Goal: Task Accomplishment & Management: Manage account settings

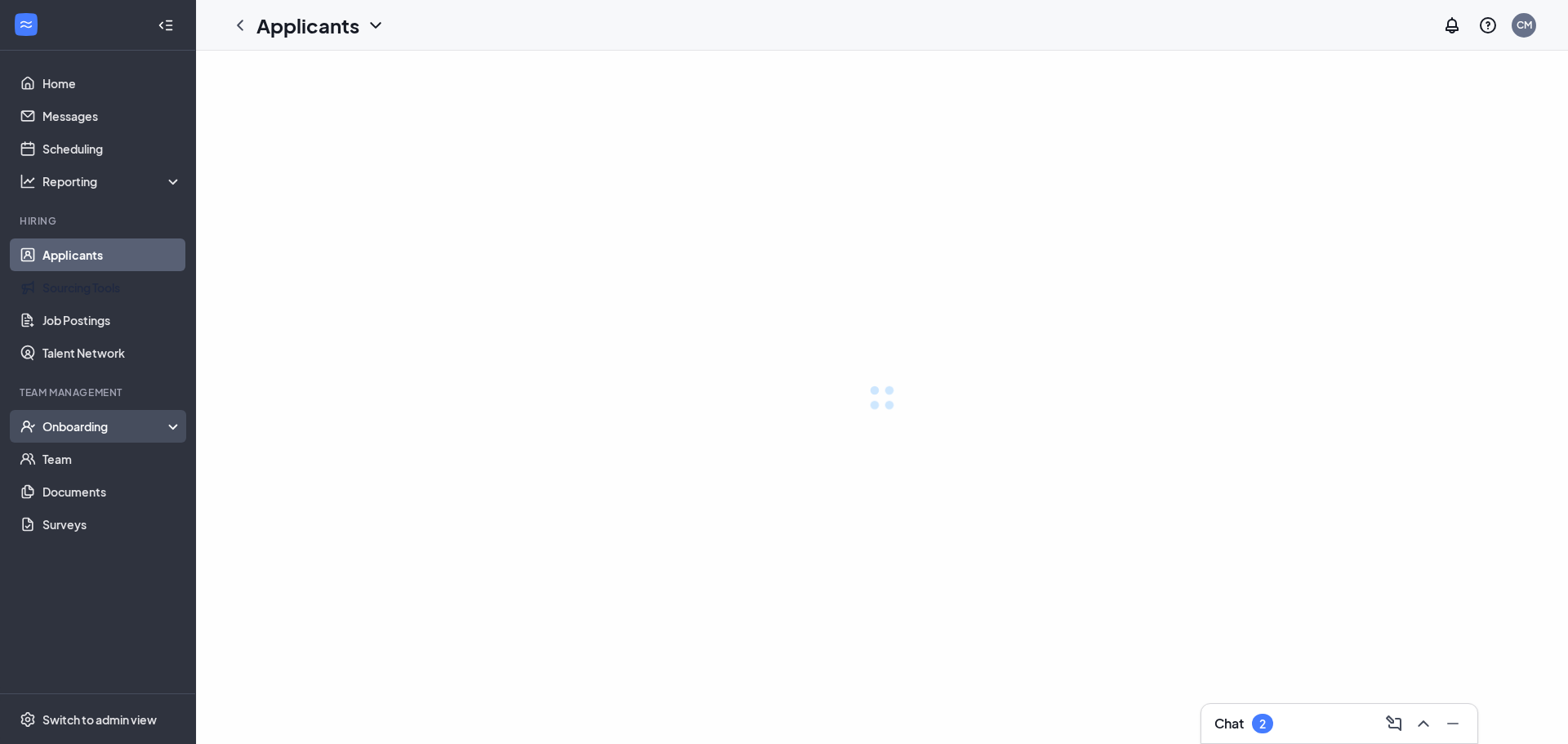
click at [106, 429] on div "Onboarding" at bounding box center [112, 426] width 140 height 17
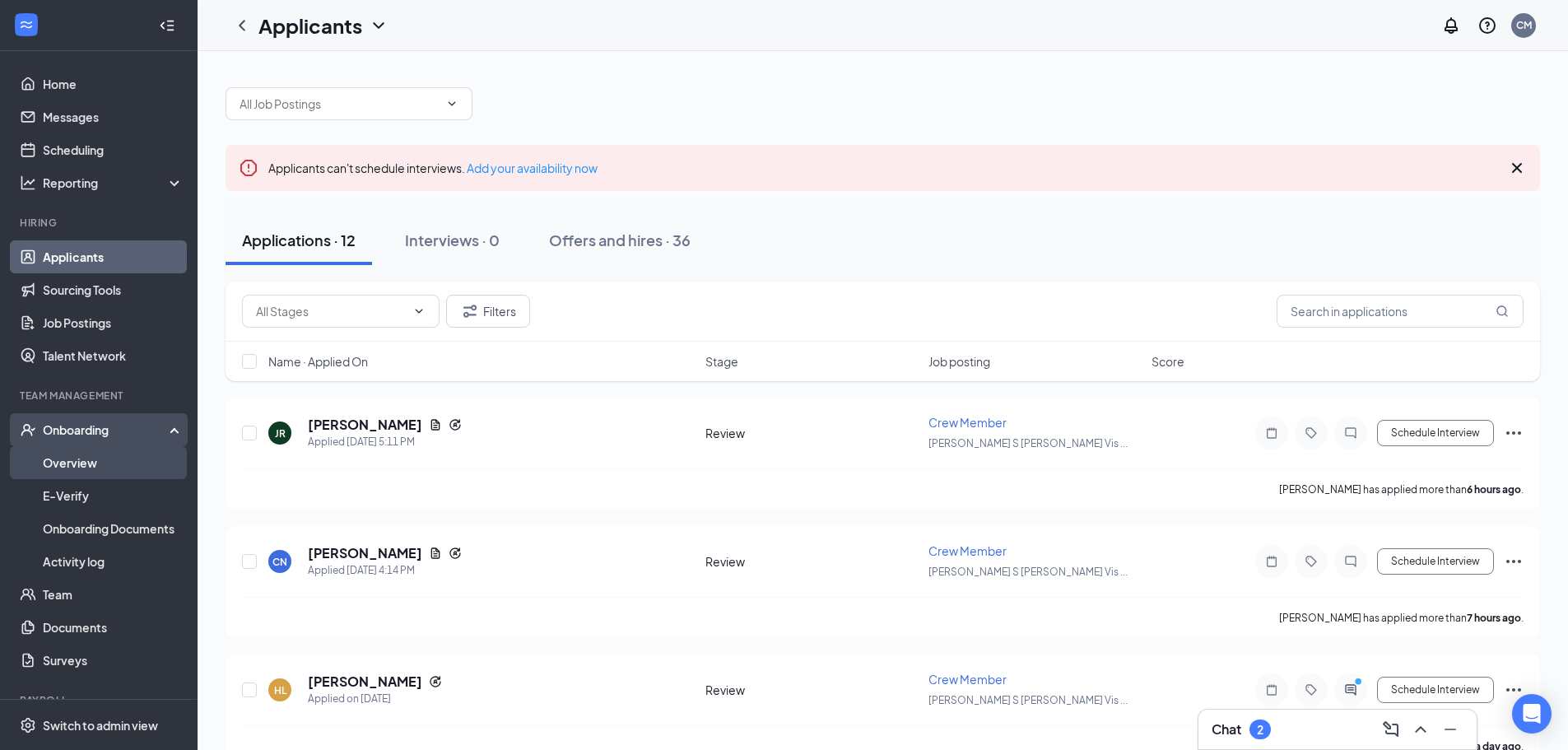
click at [99, 467] on link "Overview" at bounding box center [113, 463] width 141 height 33
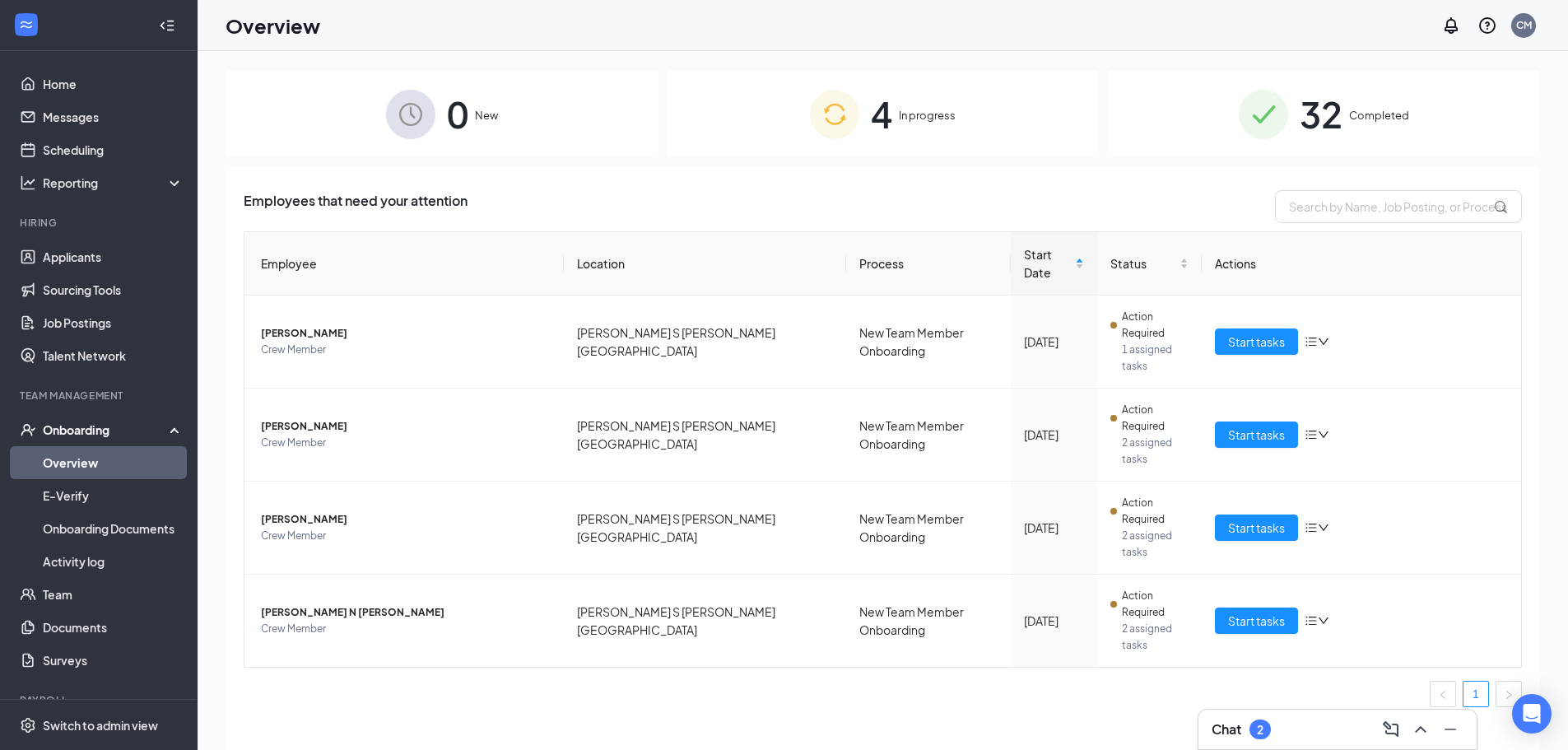
click at [933, 104] on div "4 In progress" at bounding box center [883, 114] width 433 height 86
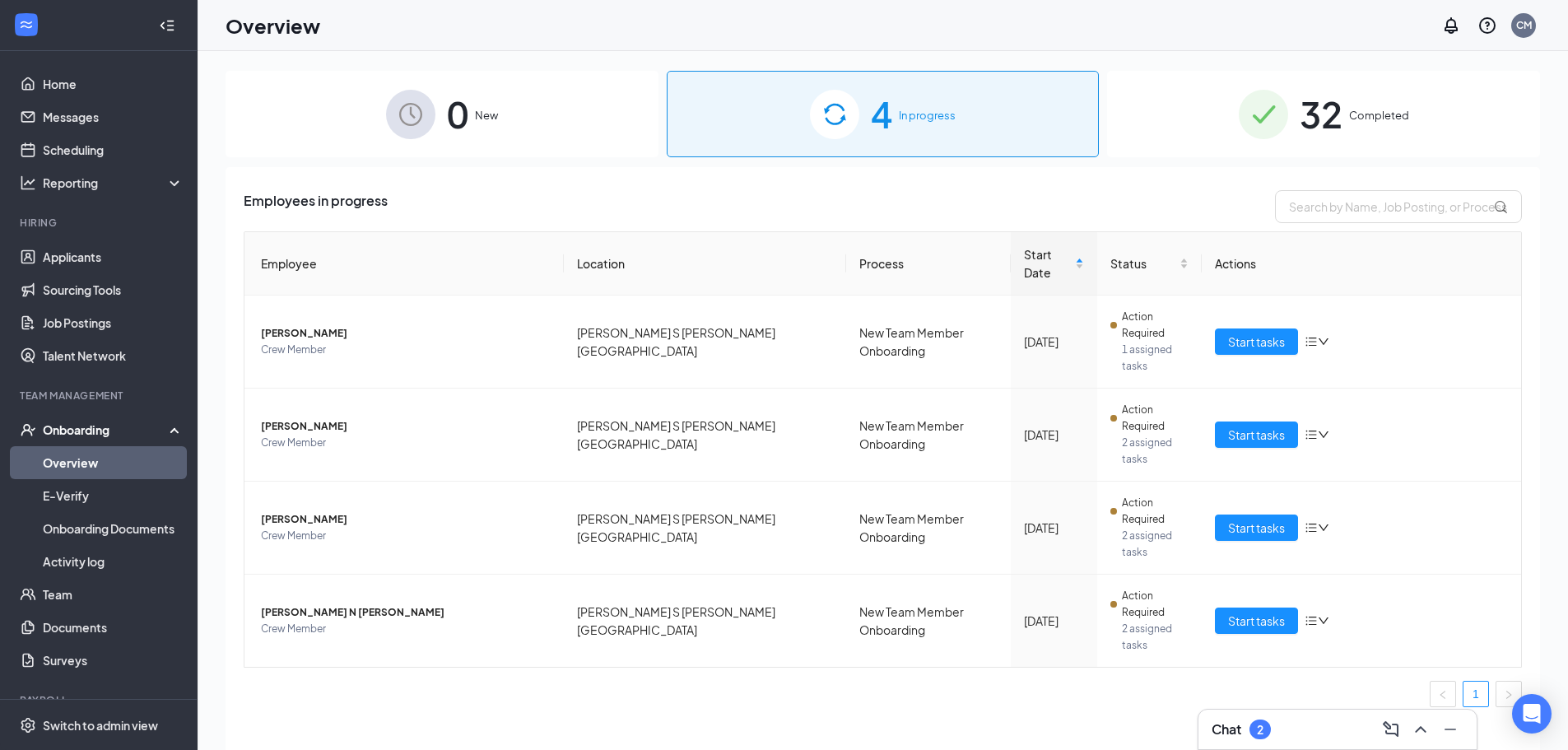
click at [374, 101] on div "0 New" at bounding box center [441, 114] width 433 height 86
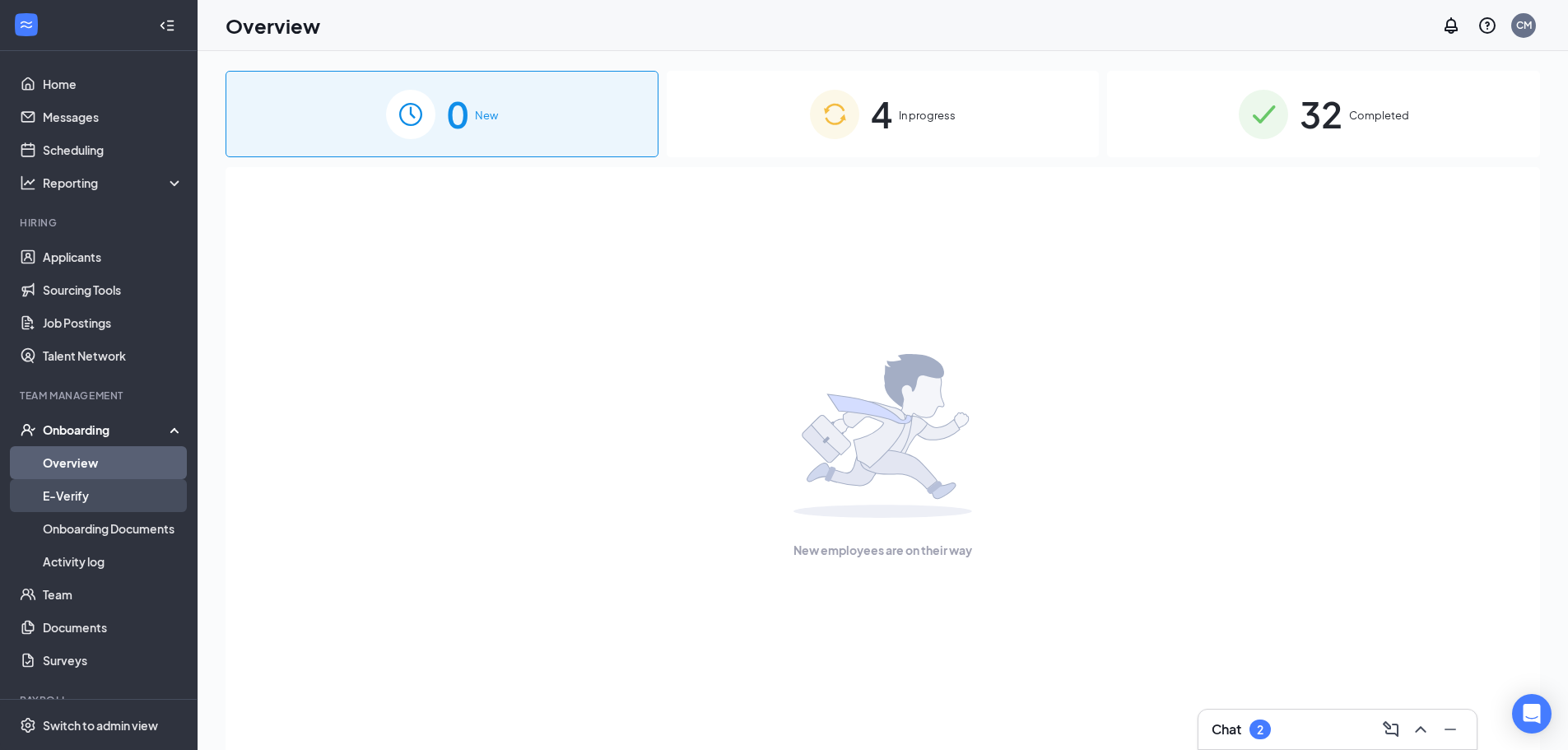
click at [104, 507] on link "E-Verify" at bounding box center [113, 495] width 141 height 33
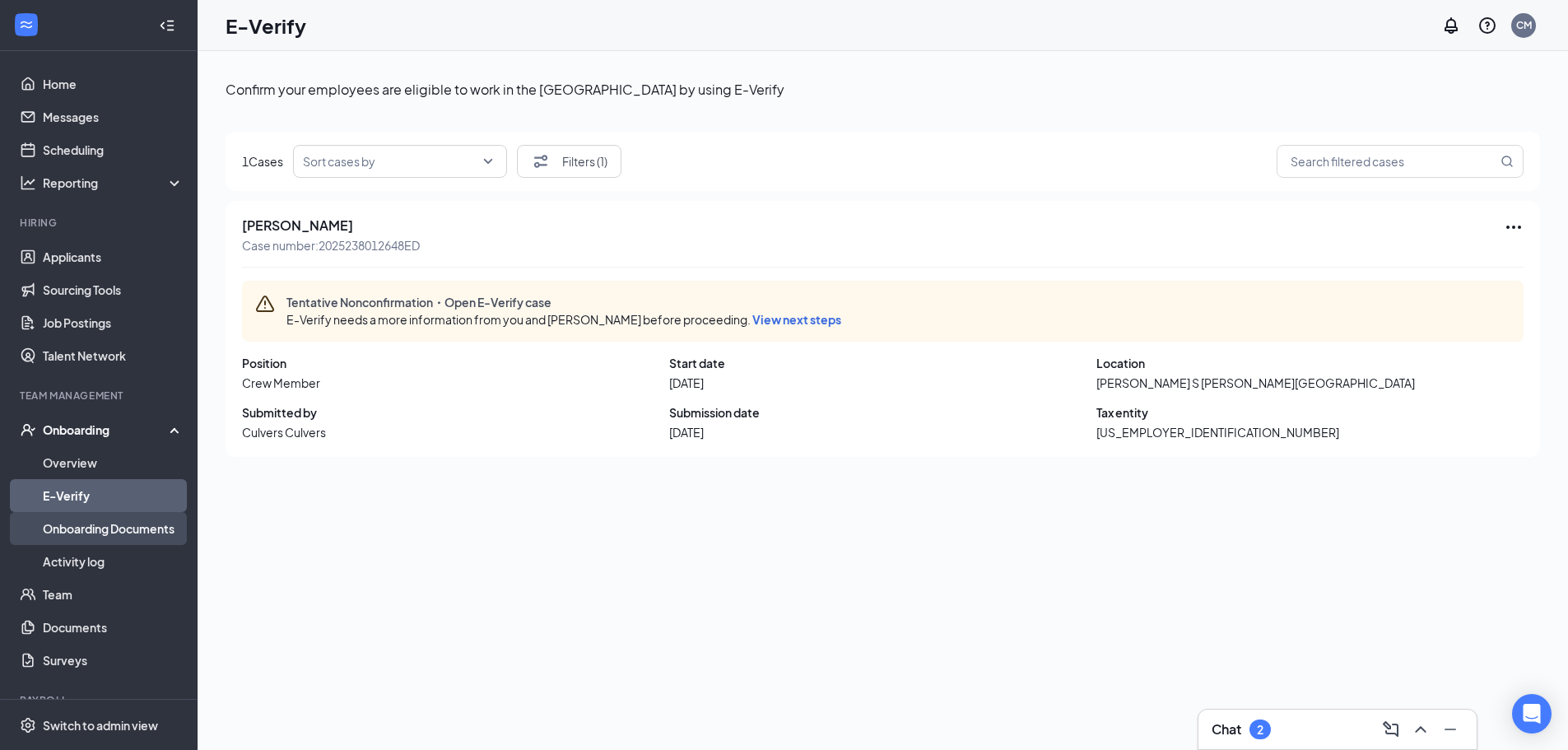
click at [102, 536] on link "Onboarding Documents" at bounding box center [113, 528] width 141 height 33
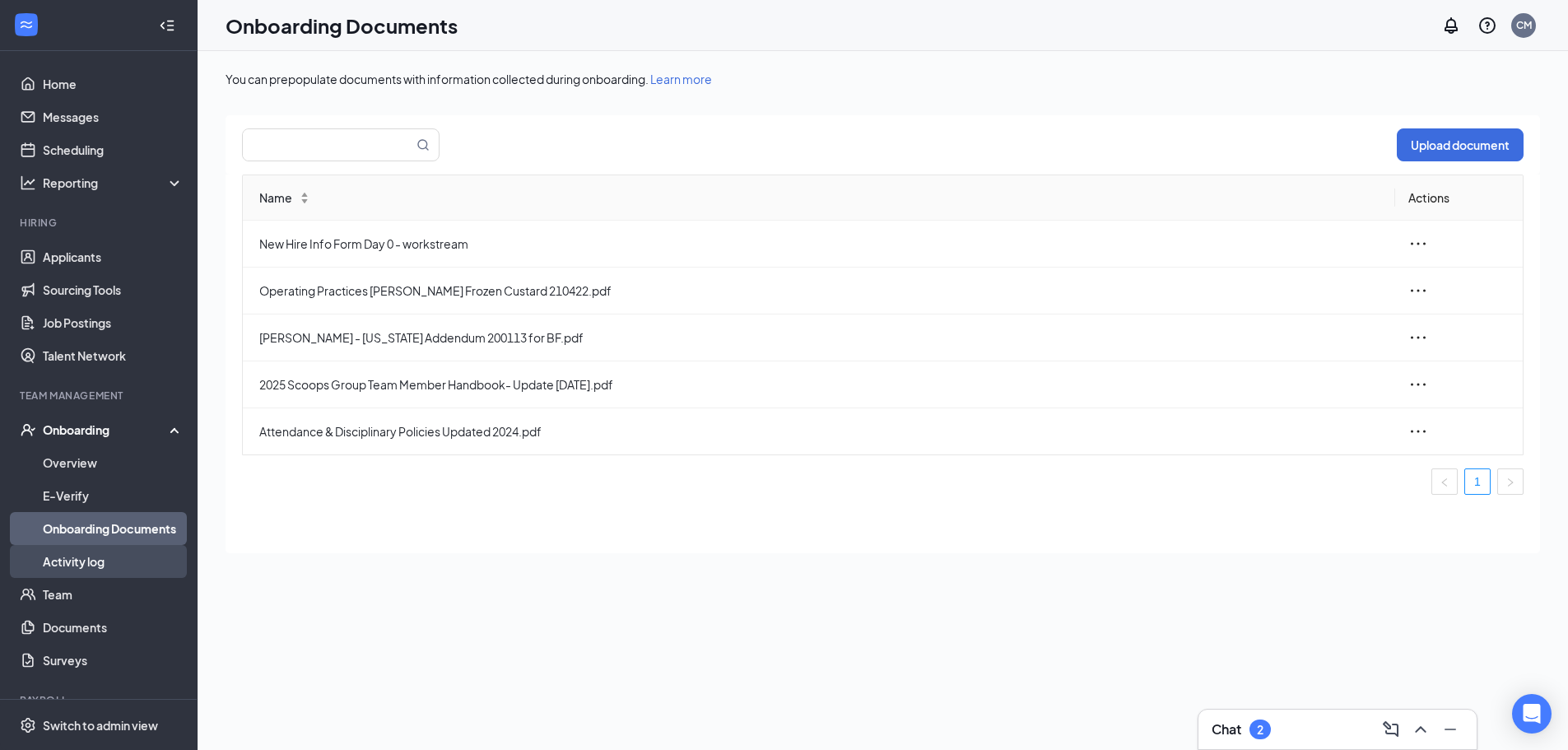
click at [101, 556] on link "Activity log" at bounding box center [113, 561] width 141 height 33
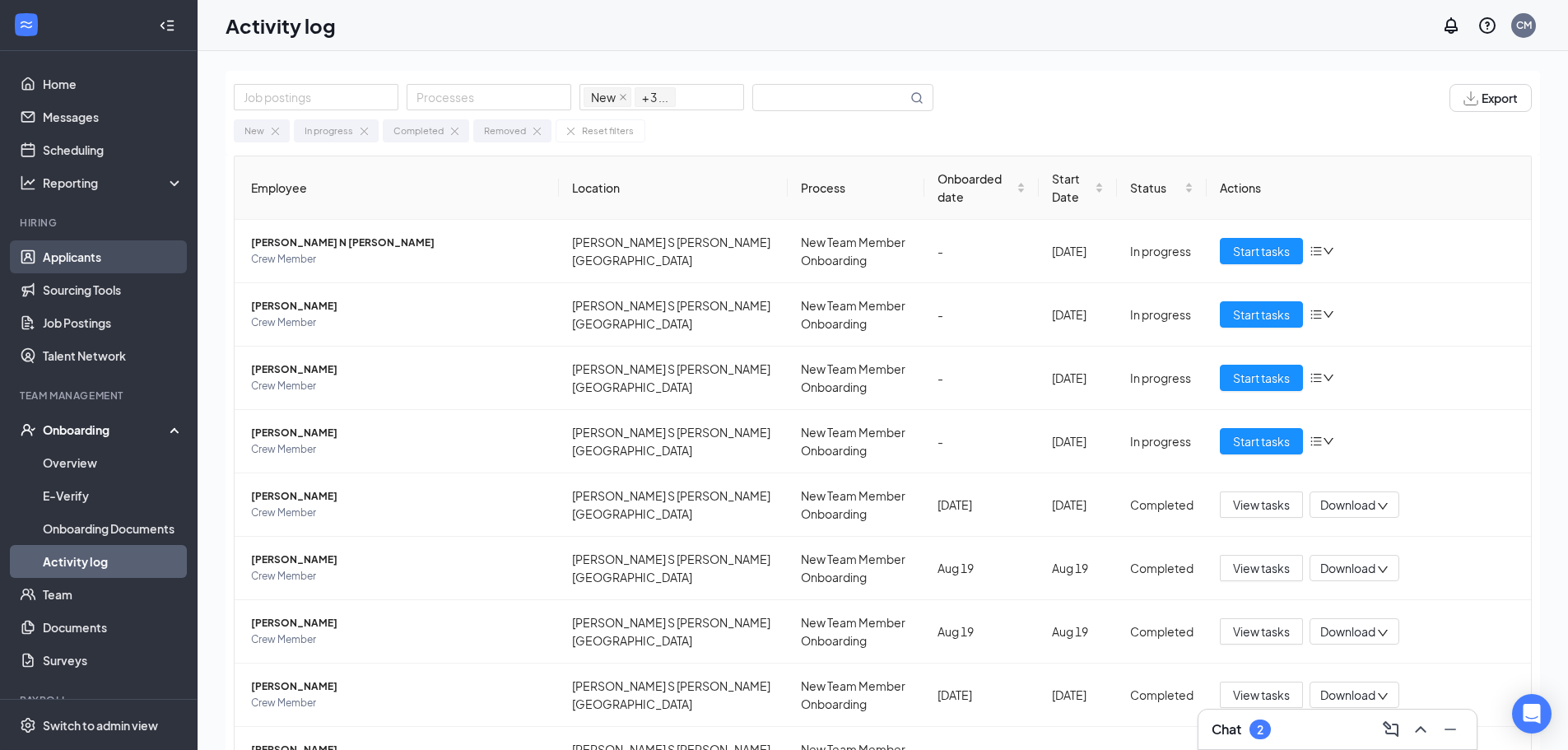
click at [72, 256] on link "Applicants" at bounding box center [113, 256] width 141 height 33
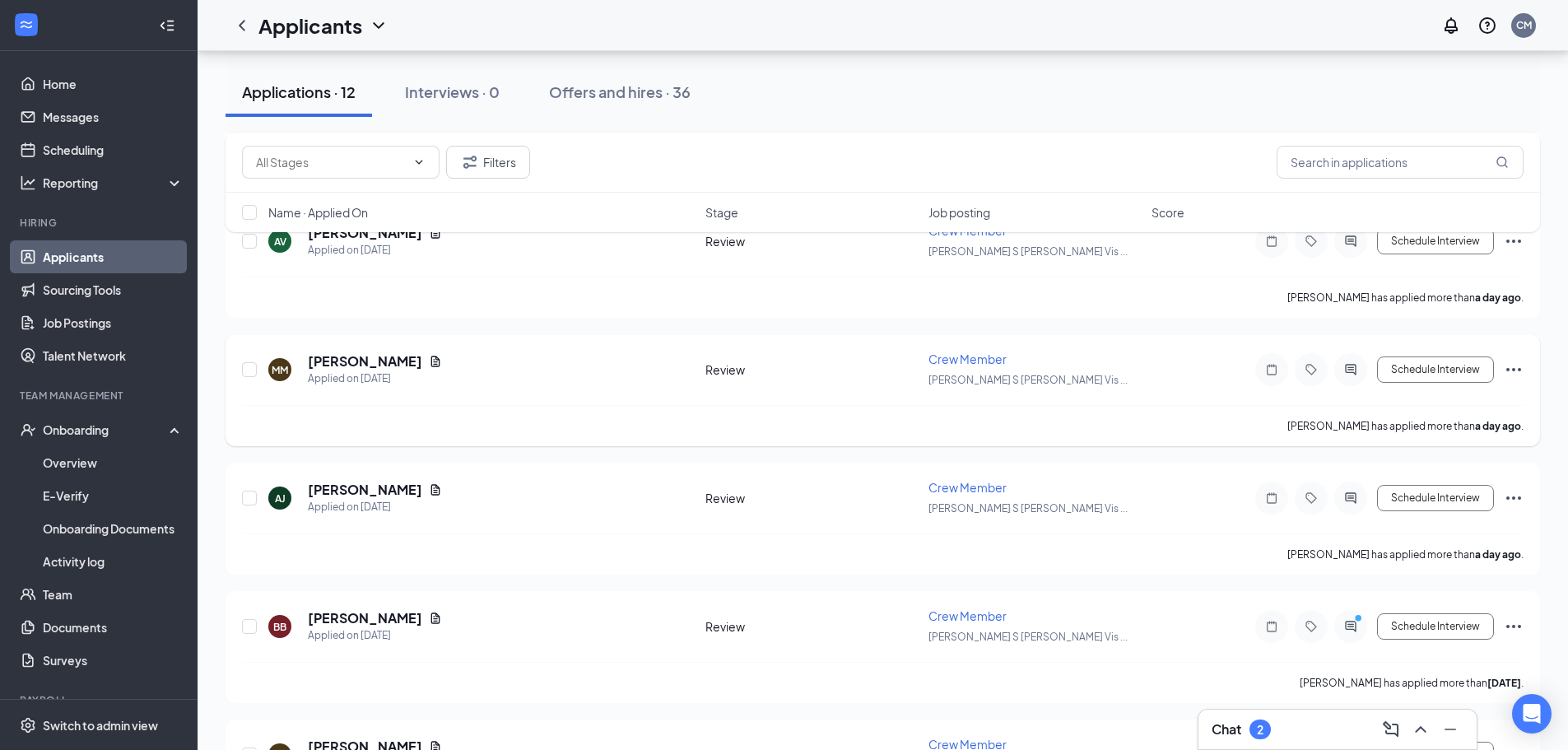
scroll to position [659, 0]
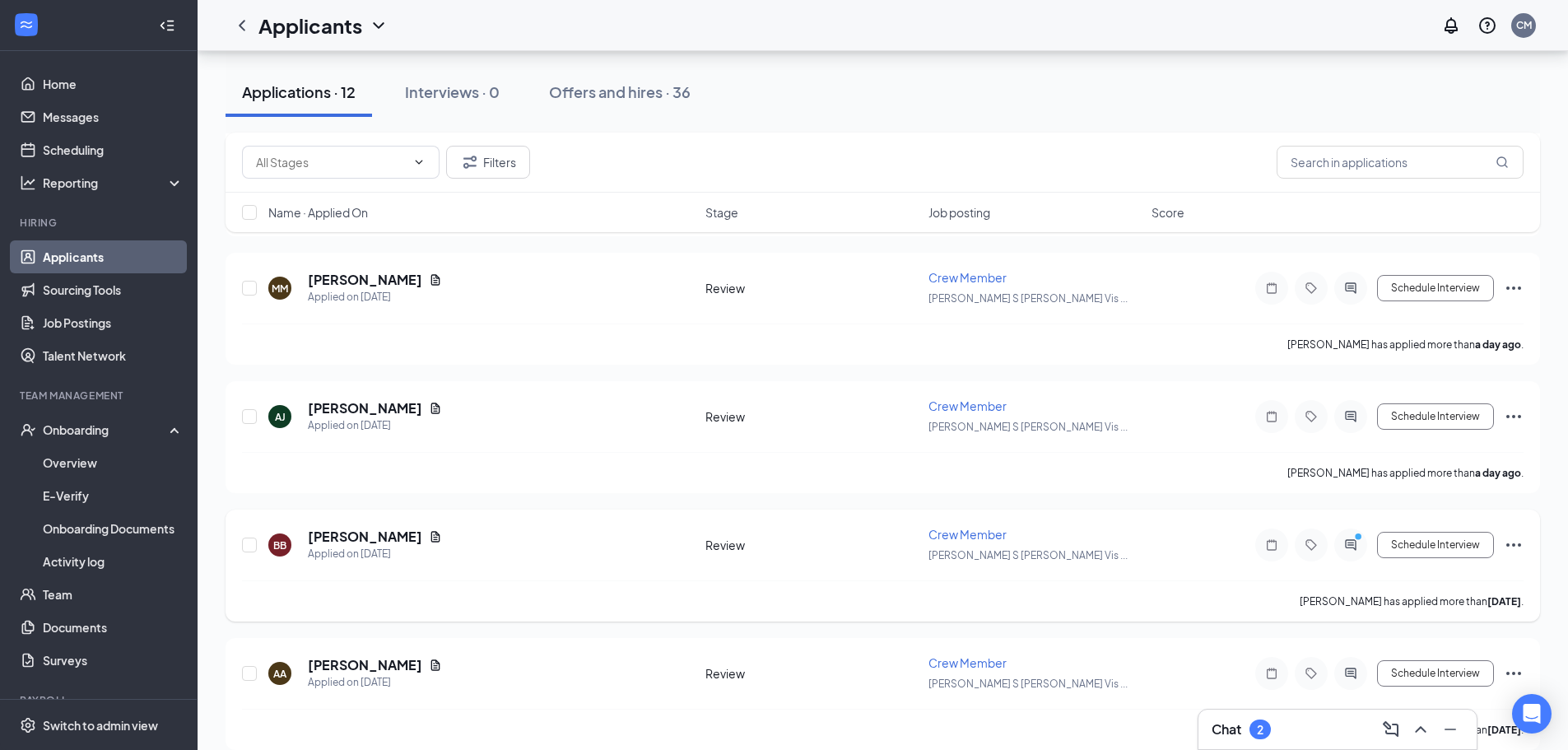
click at [622, 563] on div "BB [PERSON_NAME] Applied on [DATE] Review Crew Member [PERSON_NAME] S [PERSON_N…" at bounding box center [883, 553] width 1282 height 54
click at [481, 549] on div "BB [PERSON_NAME] Applied on [DATE]" at bounding box center [482, 545] width 427 height 34
